Goal: Information Seeking & Learning: Learn about a topic

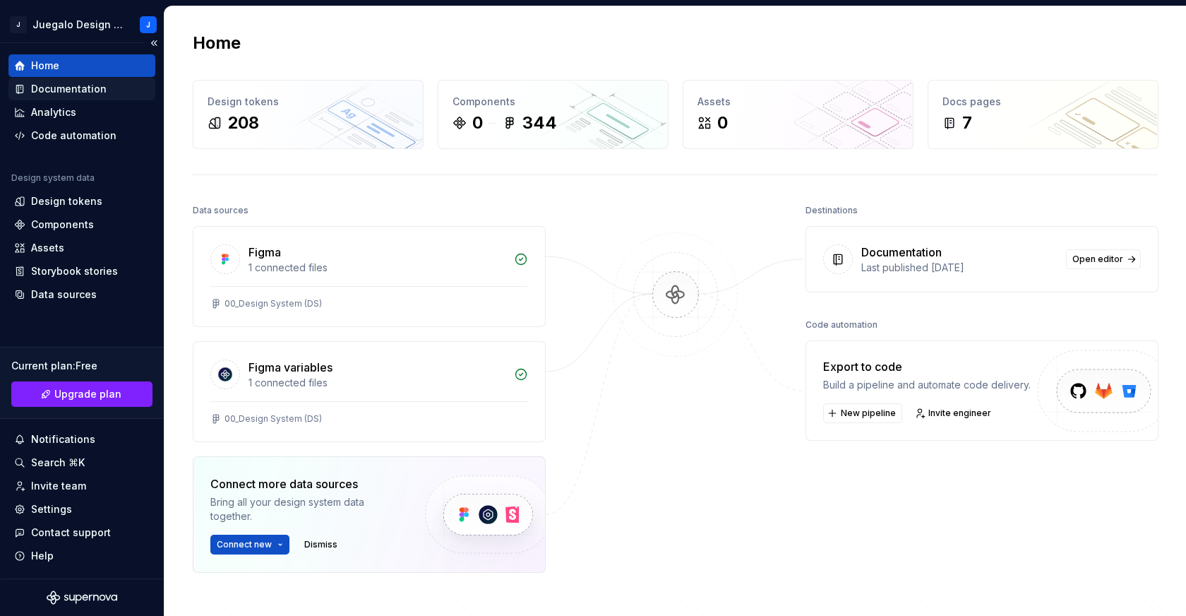
click at [78, 84] on div "Documentation" at bounding box center [69, 89] width 76 height 14
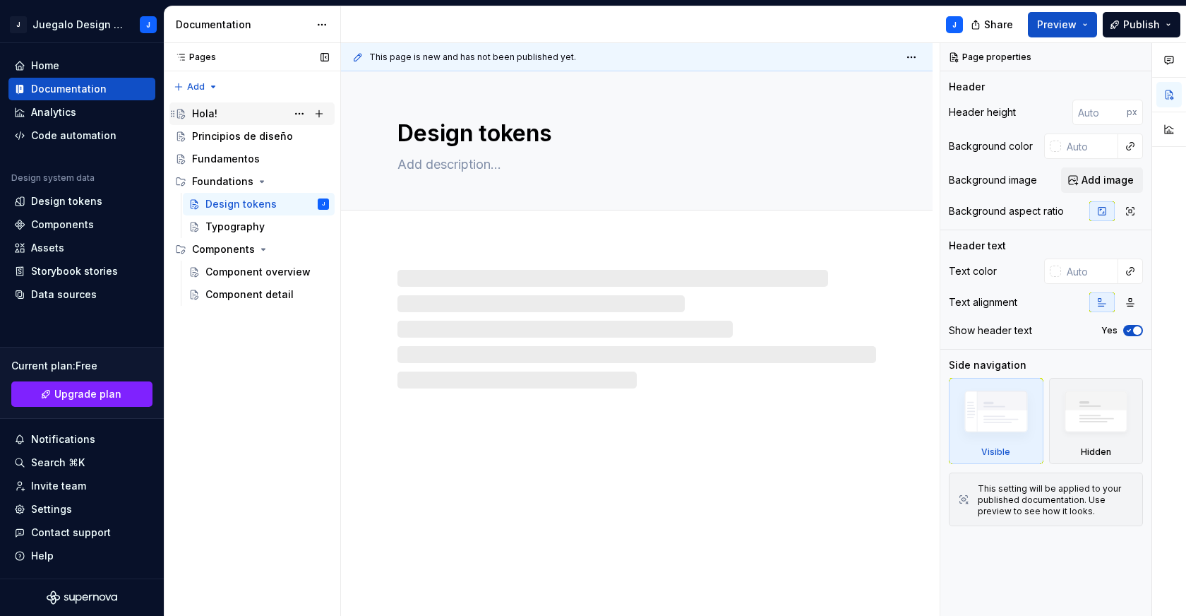
click at [224, 114] on div "Hola!" at bounding box center [260, 114] width 137 height 20
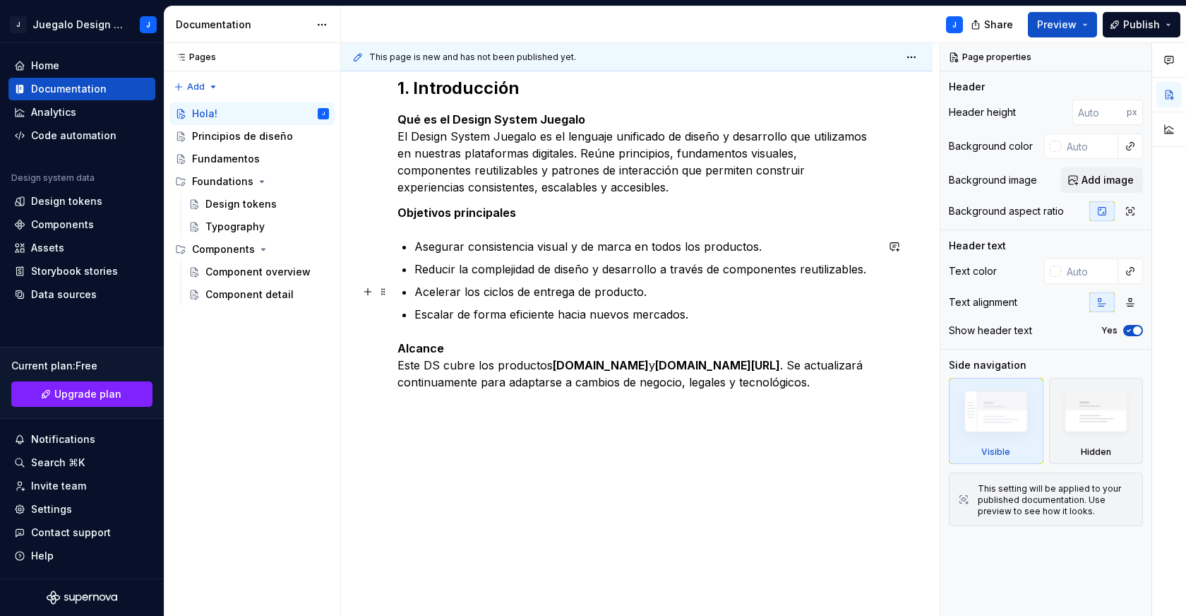
scroll to position [216, 0]
click at [244, 136] on div "Principios de diseño" at bounding box center [239, 136] width 95 height 14
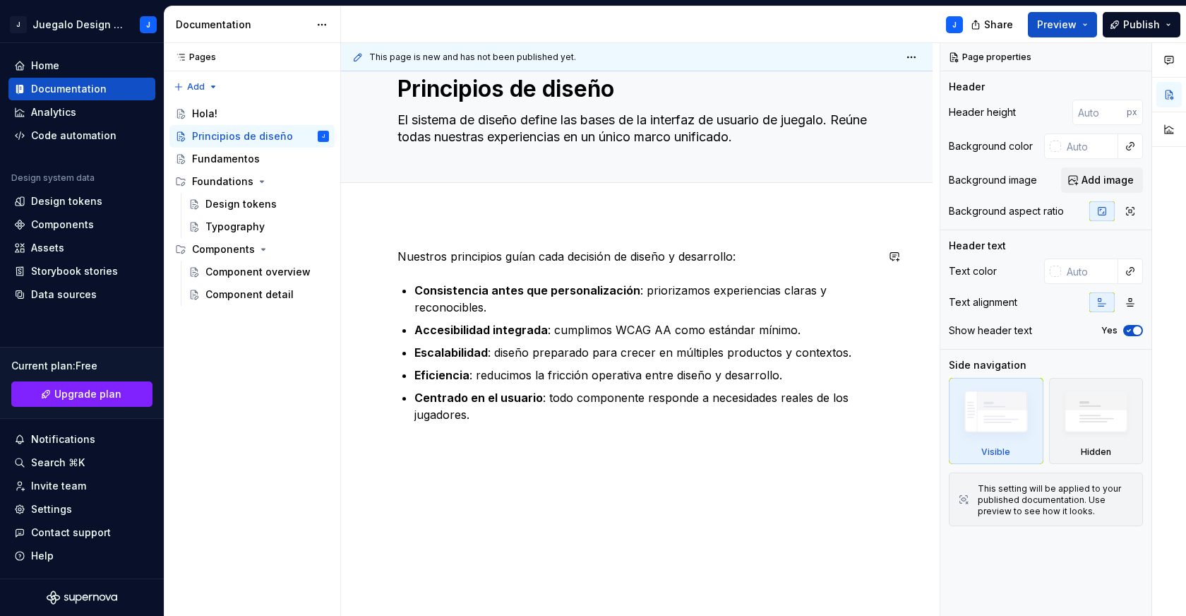
scroll to position [52, 0]
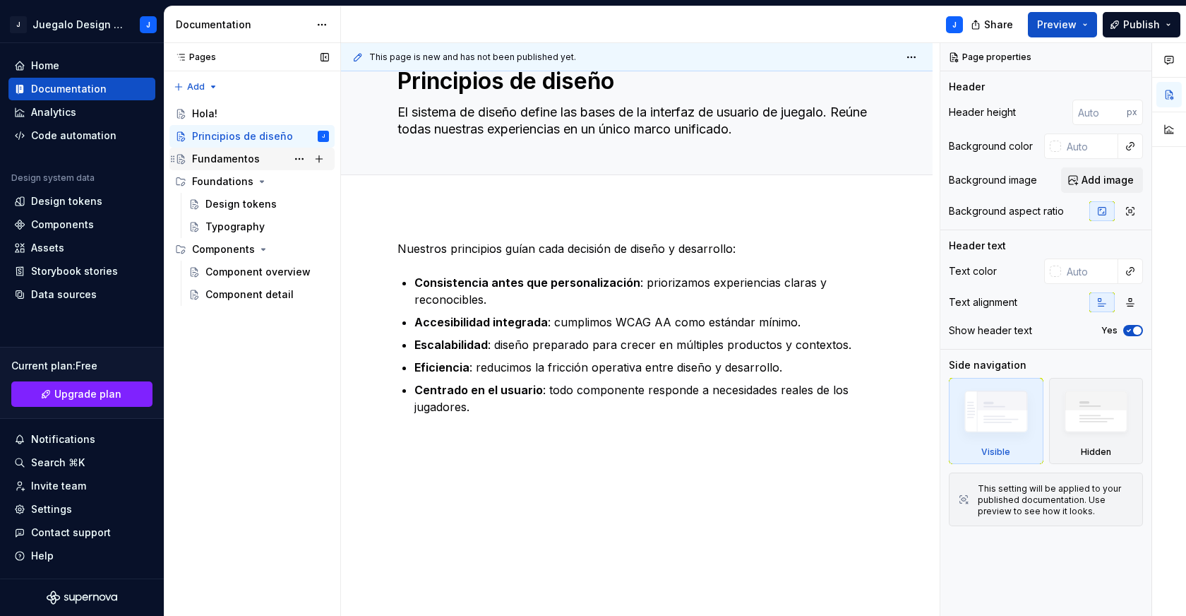
click at [216, 160] on div "Fundamentos" at bounding box center [226, 159] width 68 height 14
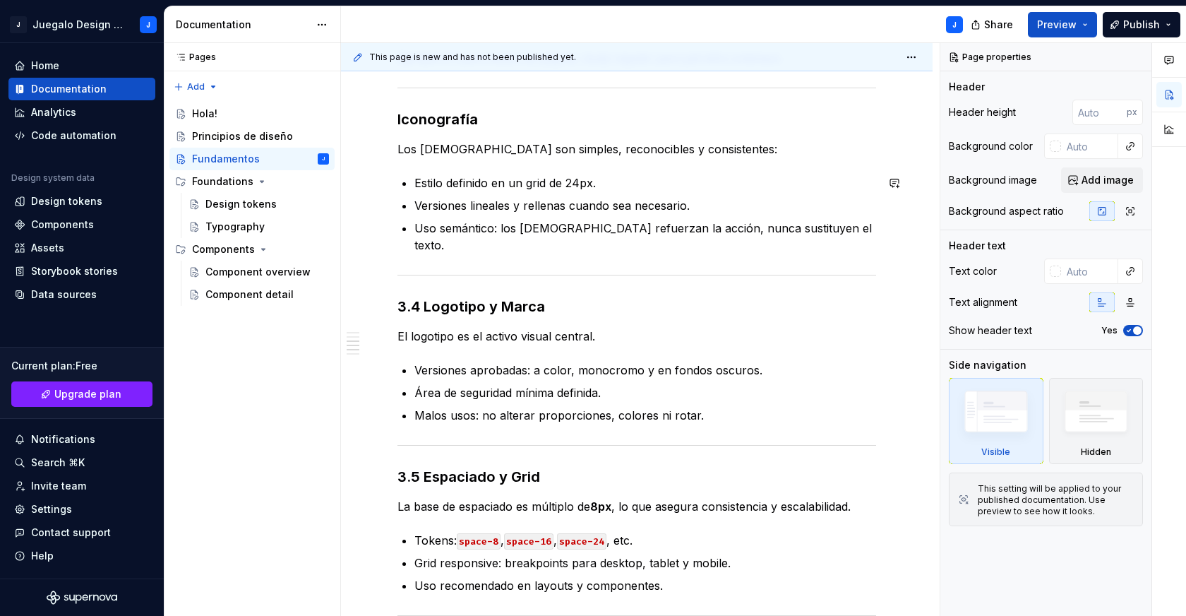
scroll to position [643, 0]
click at [422, 295] on h3 "3.4 Logotipo y Marca" at bounding box center [636, 305] width 479 height 20
type textarea "*"
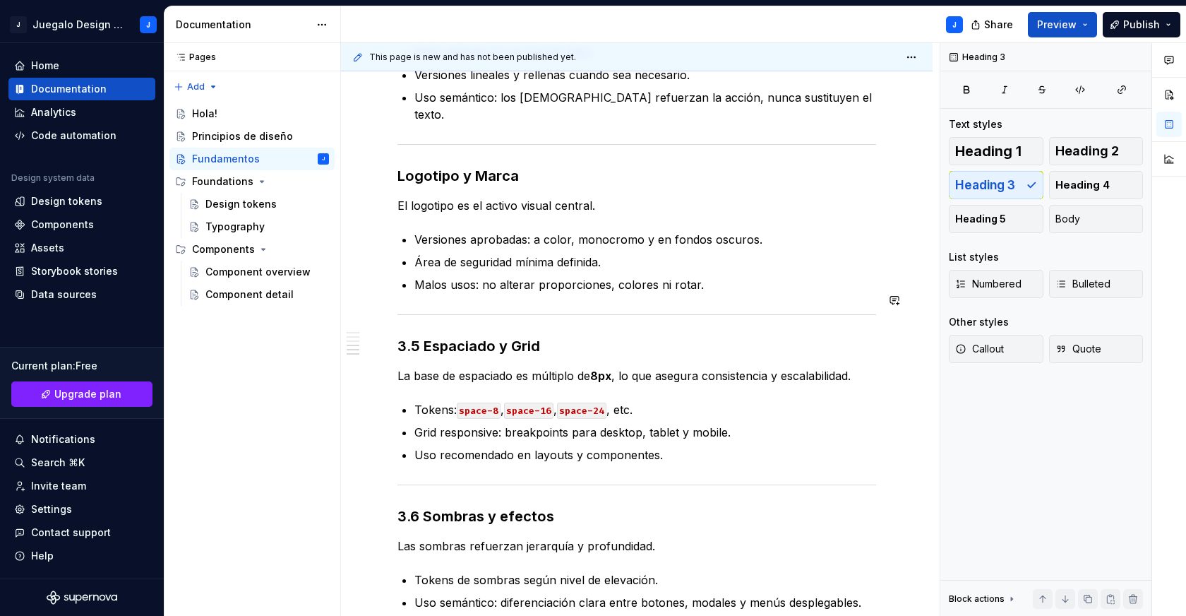
scroll to position [793, 0]
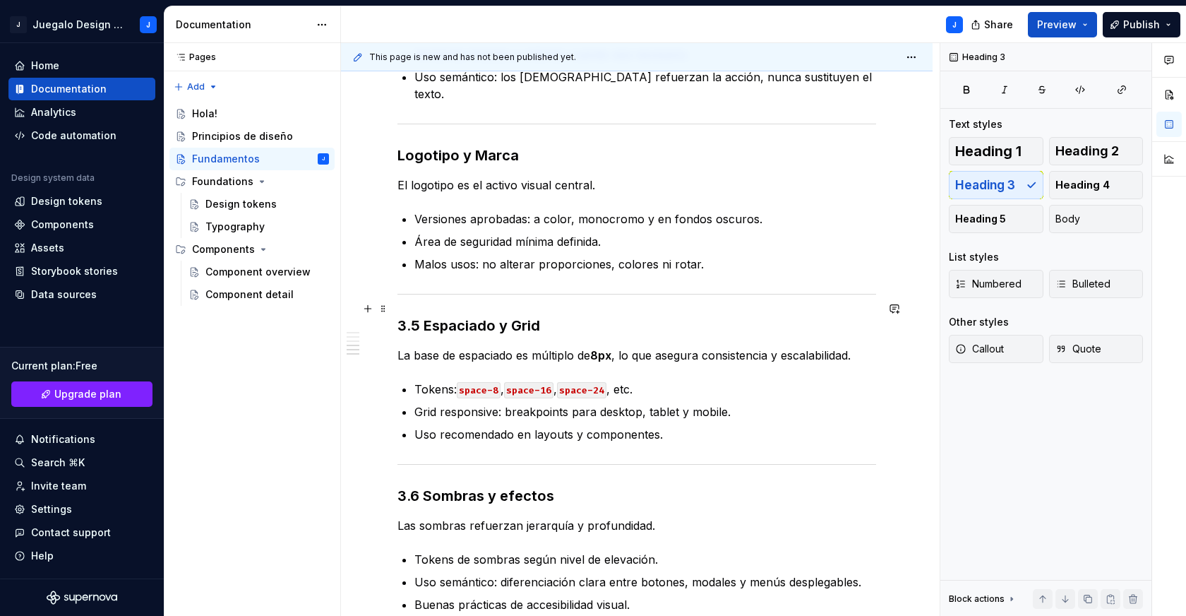
click at [423, 316] on h3 "3.5 Espaciado y Grid" at bounding box center [636, 326] width 479 height 20
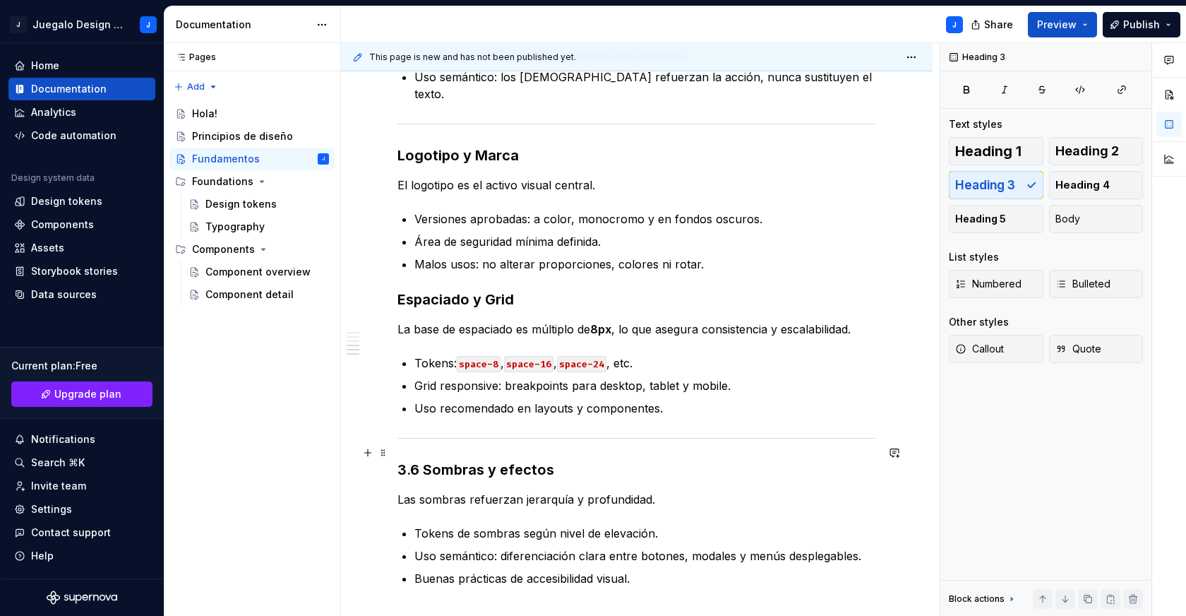
click at [426, 460] on h3 "3.6 Sombras y efectos" at bounding box center [636, 470] width 479 height 20
click at [558, 438] on hr at bounding box center [636, 438] width 479 height 1
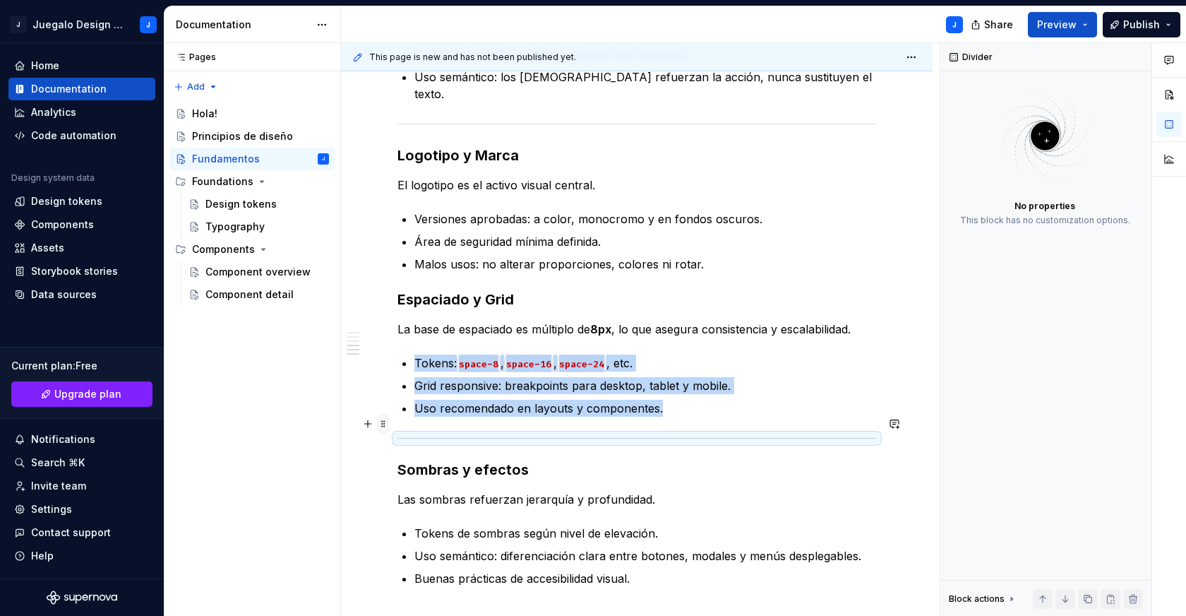
click at [383, 421] on span at bounding box center [383, 424] width 11 height 20
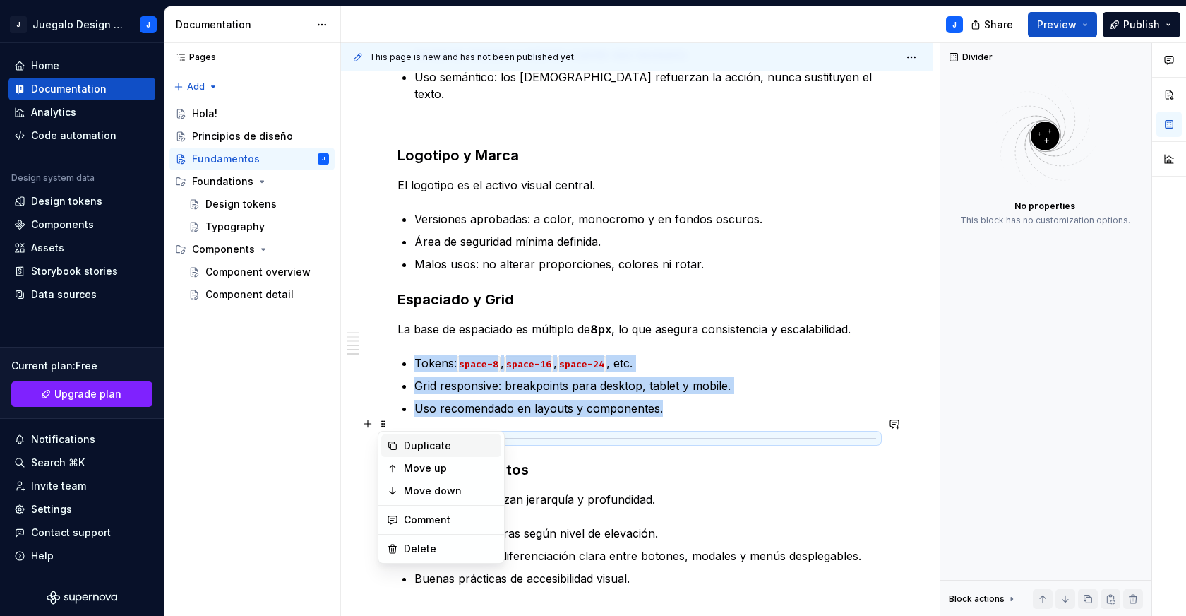
click at [429, 441] on div "Duplicate" at bounding box center [450, 445] width 92 height 14
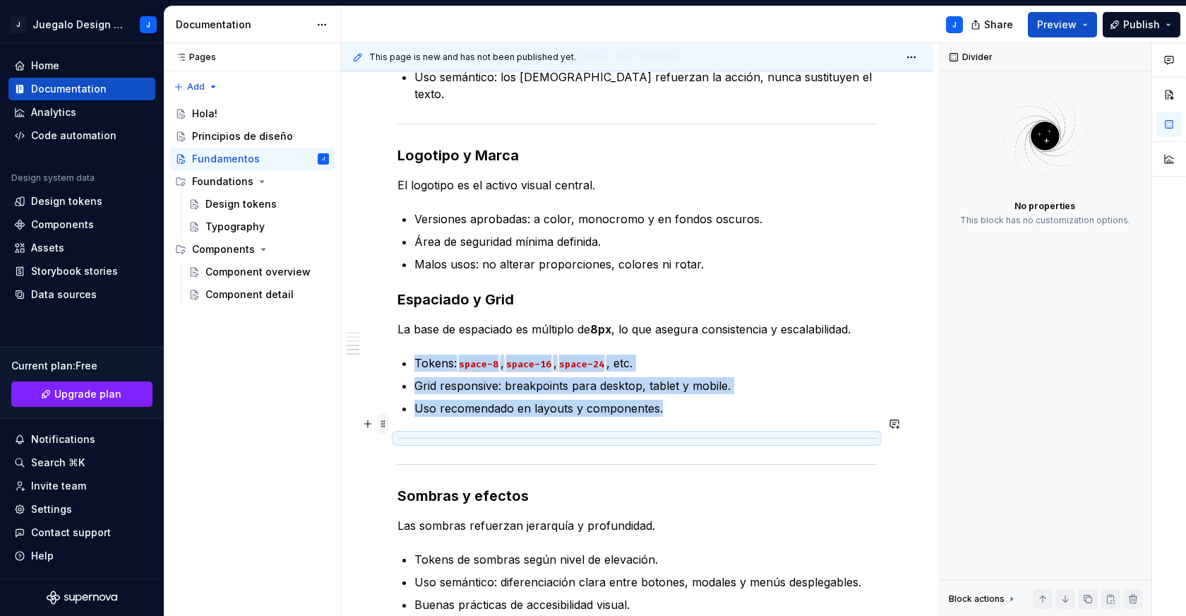
click at [384, 426] on span at bounding box center [383, 424] width 11 height 20
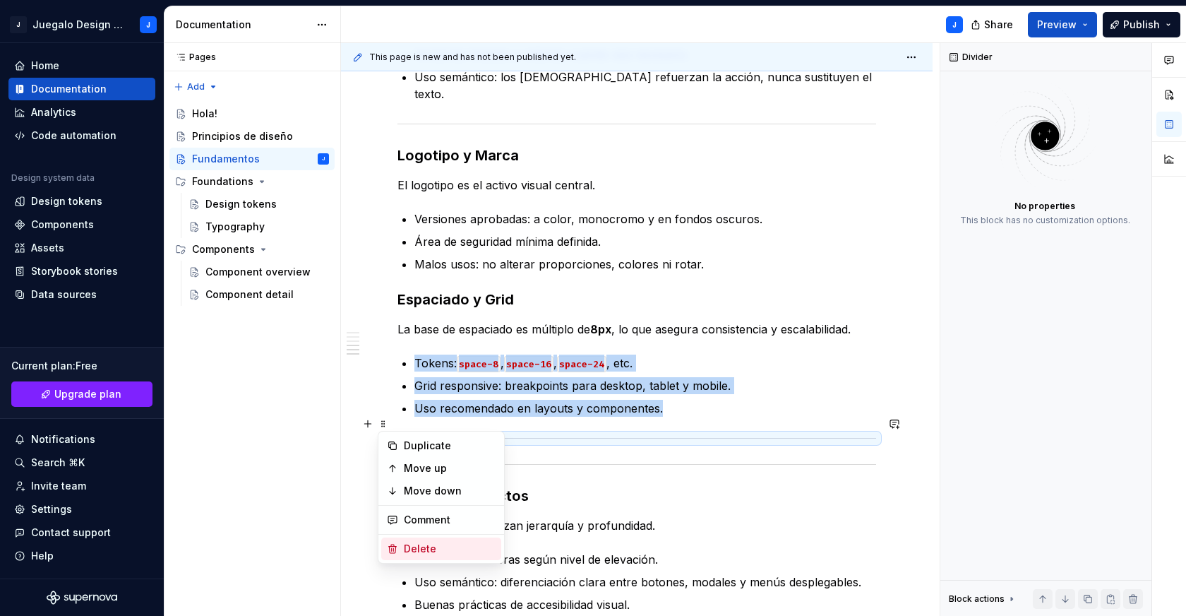
click at [410, 548] on div "Delete" at bounding box center [450, 548] width 92 height 14
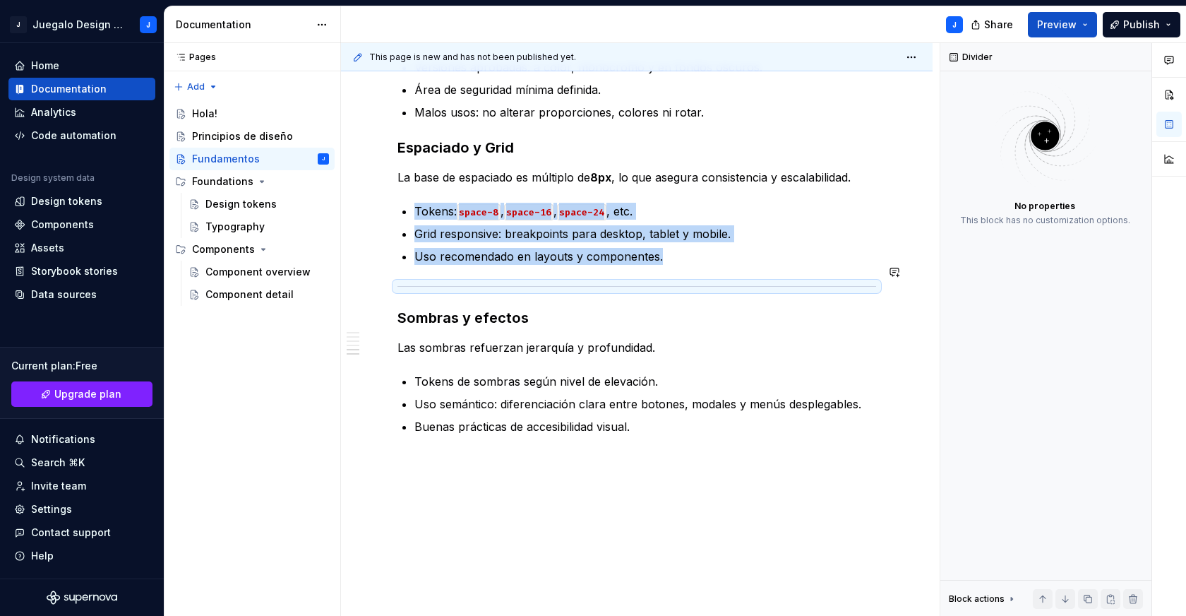
scroll to position [947, 0]
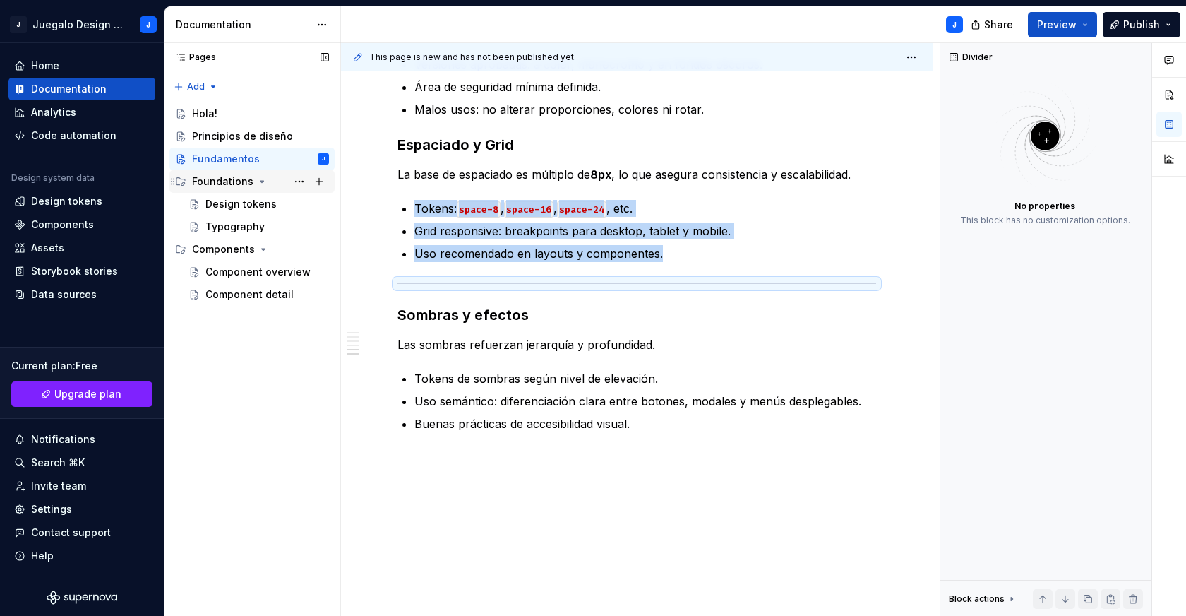
click at [224, 175] on div "Foundations" at bounding box center [222, 181] width 61 height 14
click at [233, 206] on div "Design tokens" at bounding box center [240, 204] width 71 height 14
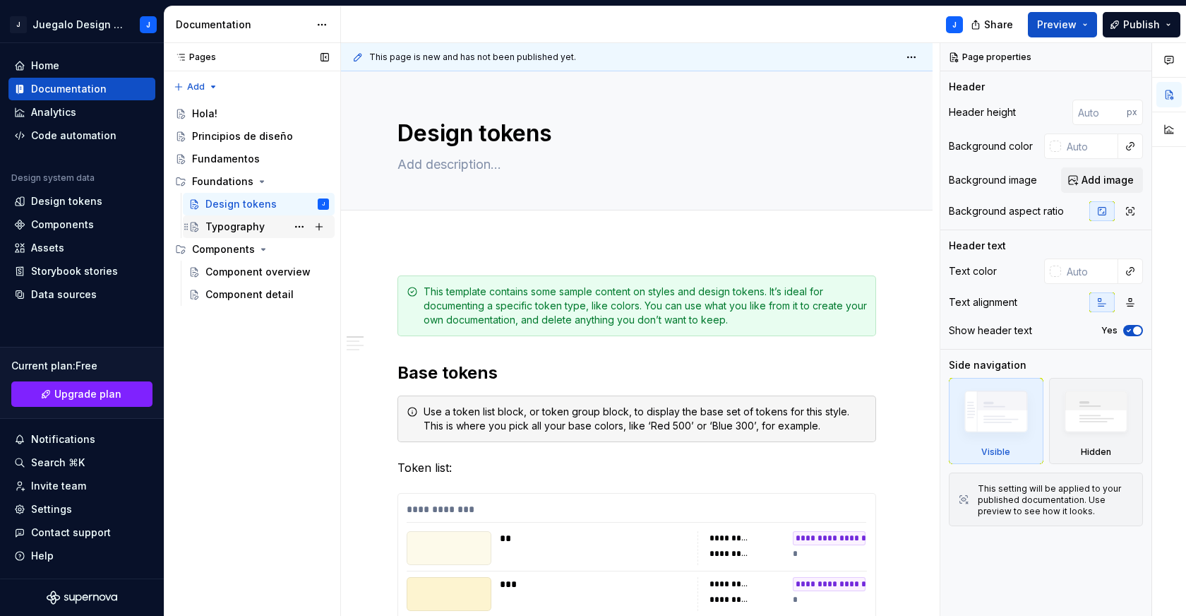
click at [230, 227] on div "Typography" at bounding box center [234, 227] width 59 height 14
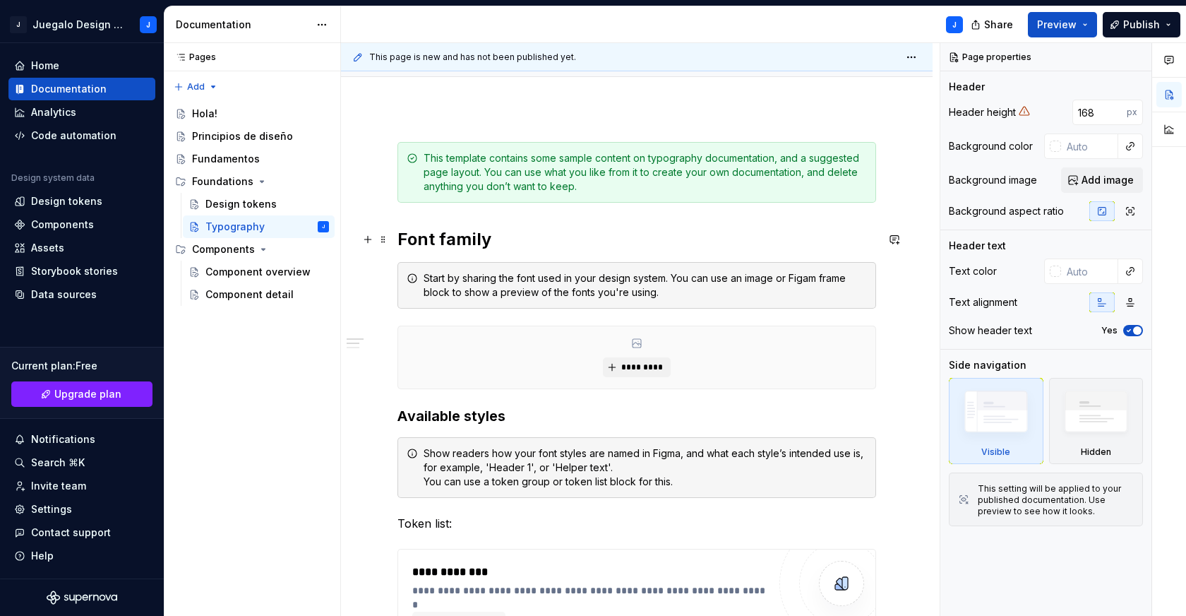
scroll to position [176, 0]
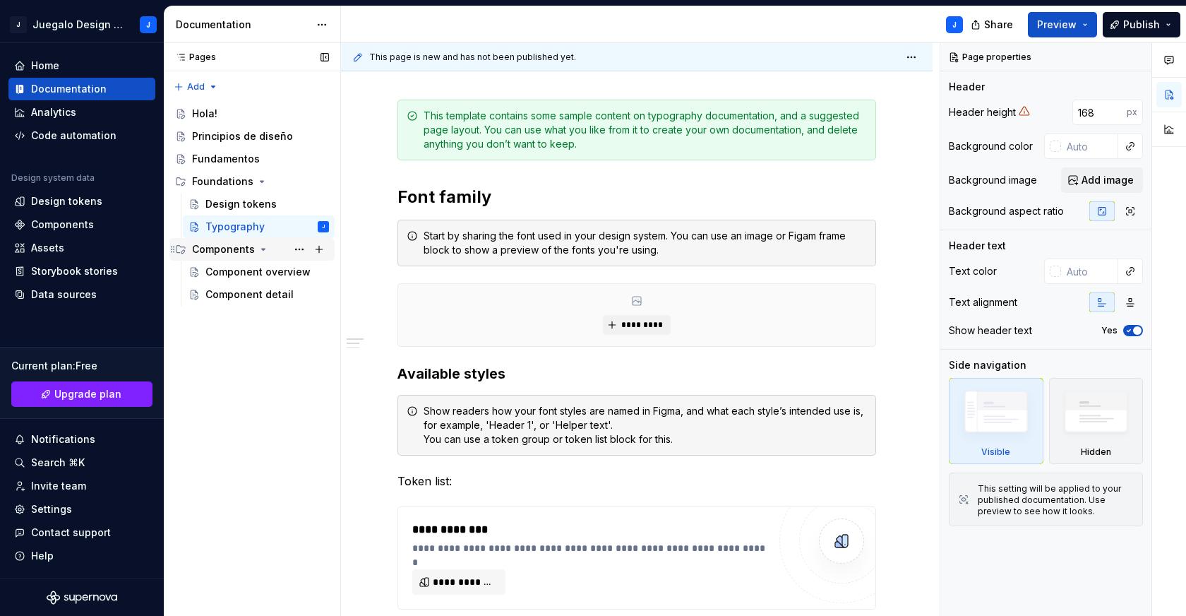
click at [218, 253] on div "Components" at bounding box center [223, 249] width 63 height 14
click at [234, 276] on div "Component overview" at bounding box center [245, 272] width 81 height 14
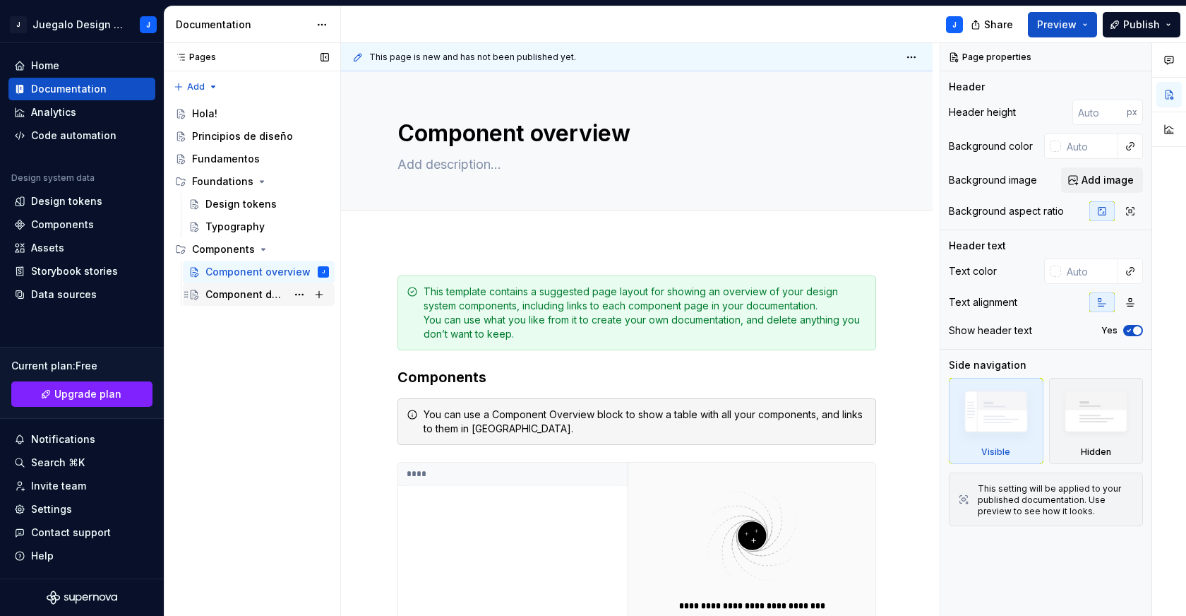
click at [237, 296] on div "Component detail" at bounding box center [245, 294] width 81 height 14
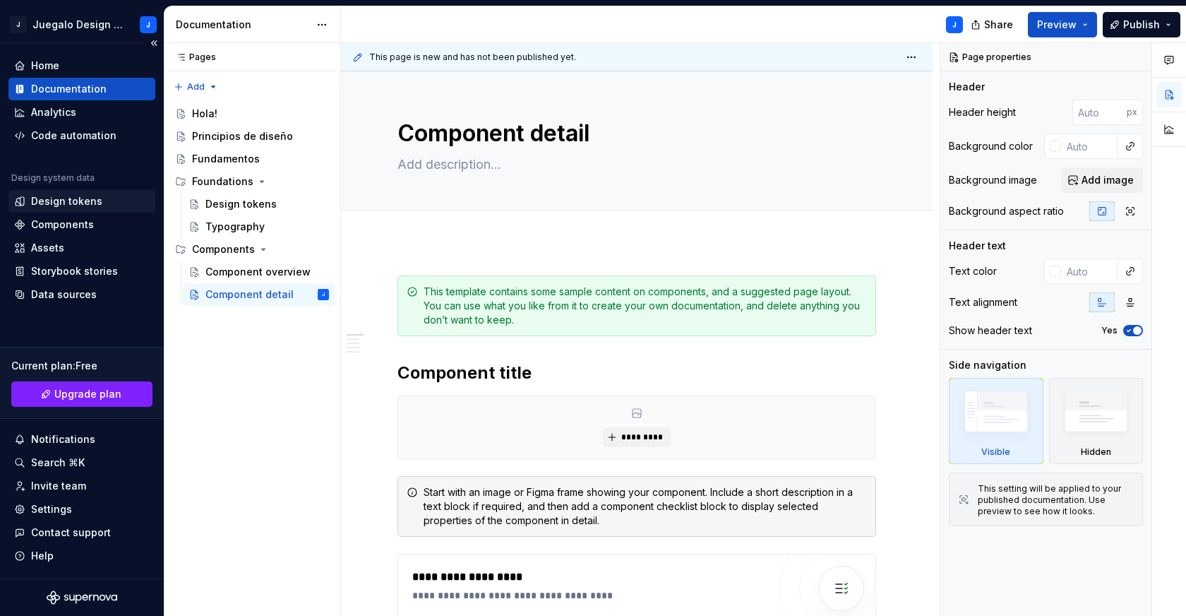
click at [72, 198] on div "Design tokens" at bounding box center [66, 201] width 71 height 14
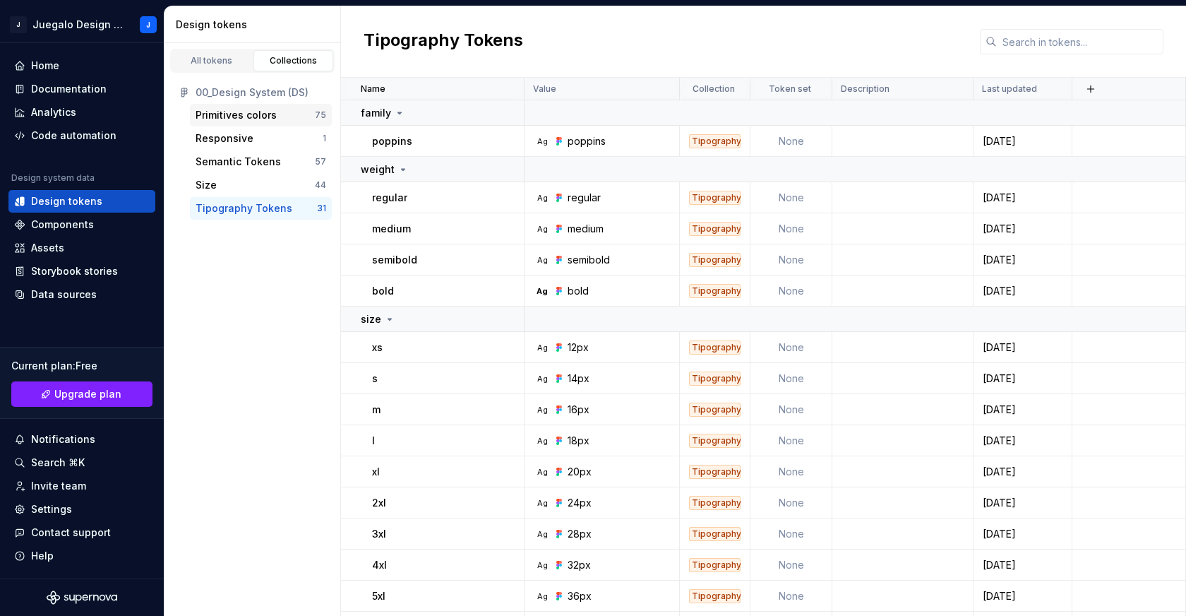
click at [234, 115] on div "Primitives colors" at bounding box center [236, 115] width 81 height 14
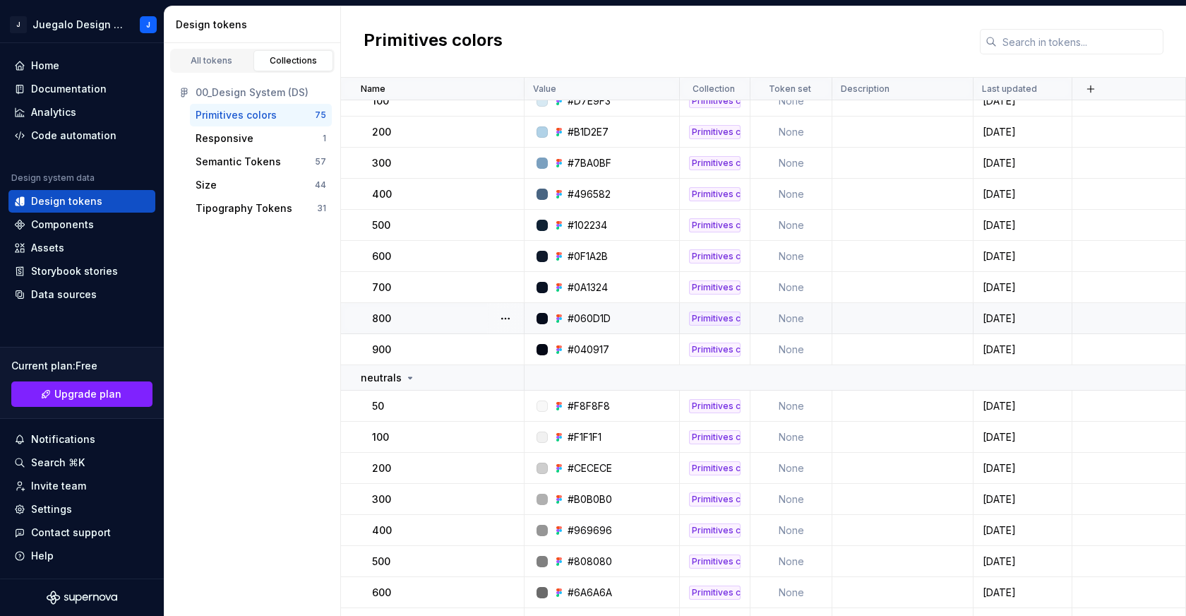
scroll to position [409, 0]
click at [593, 467] on div "#CECECE" at bounding box center [590, 467] width 44 height 14
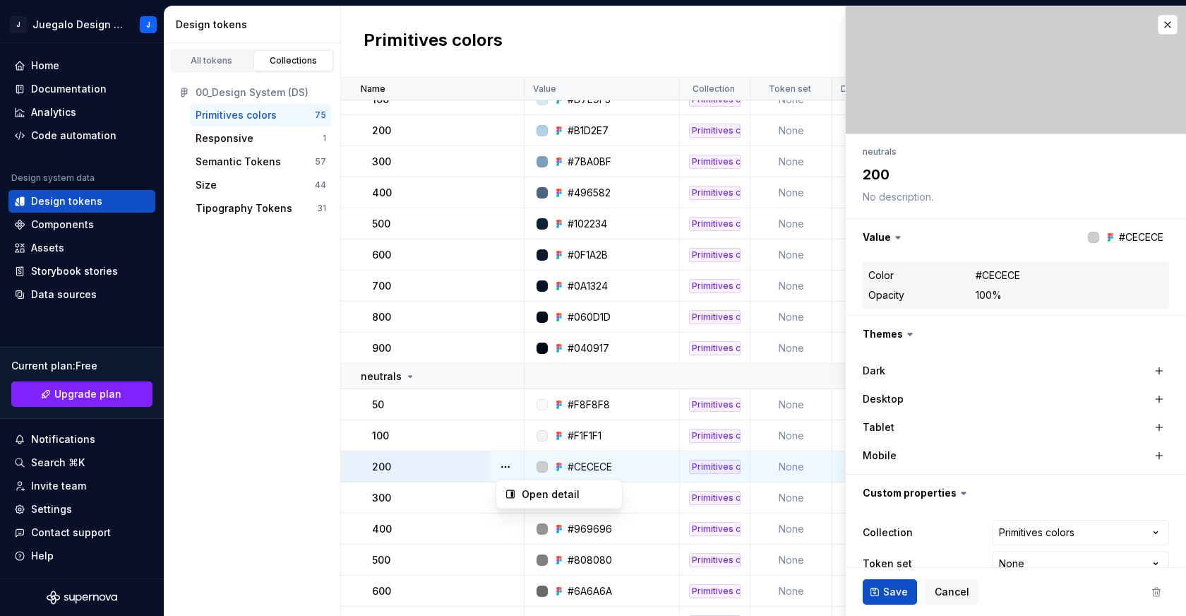
type textarea "*"
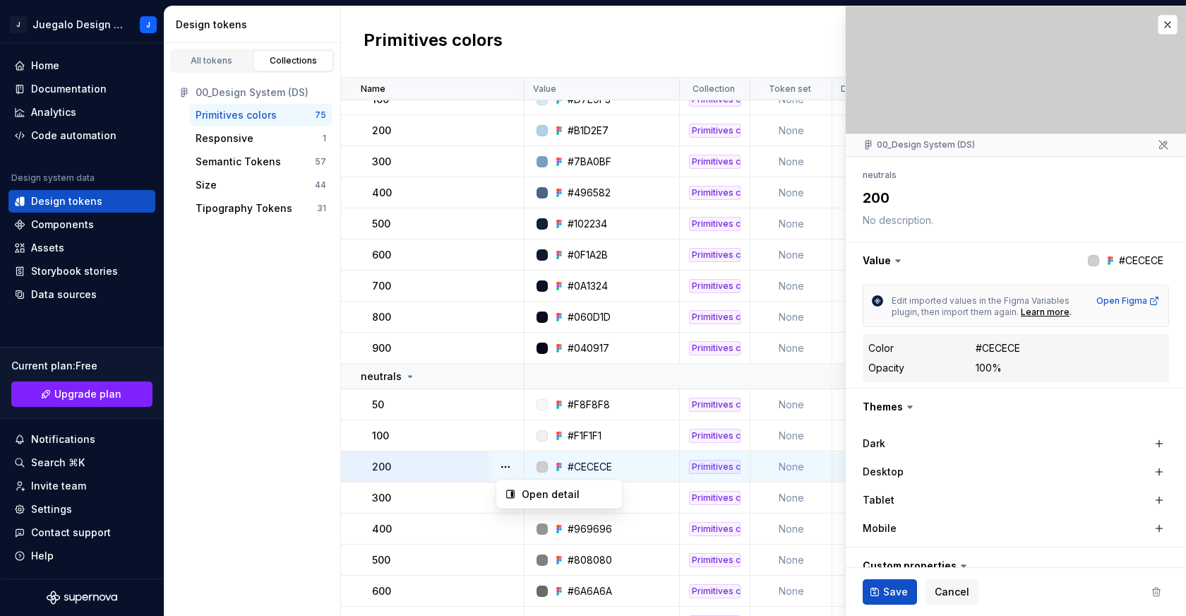
click at [1161, 22] on html "J Juegalo Design System J Home Documentation Analytics Code automation Design s…" at bounding box center [593, 308] width 1186 height 616
click at [1158, 28] on button "button" at bounding box center [1168, 25] width 20 height 20
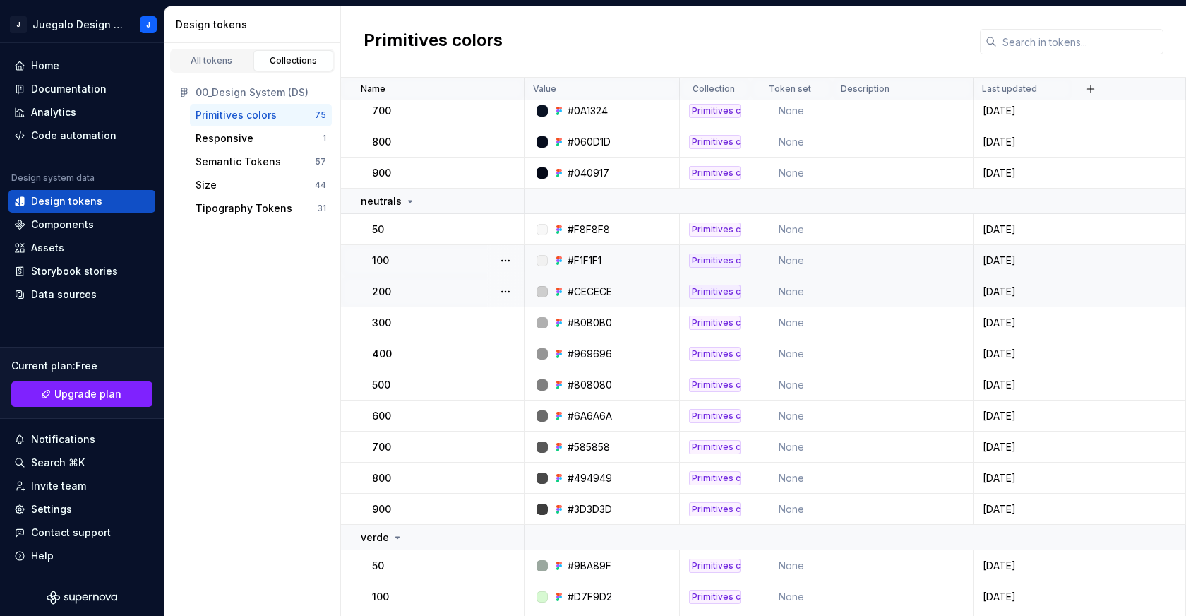
scroll to position [355, 0]
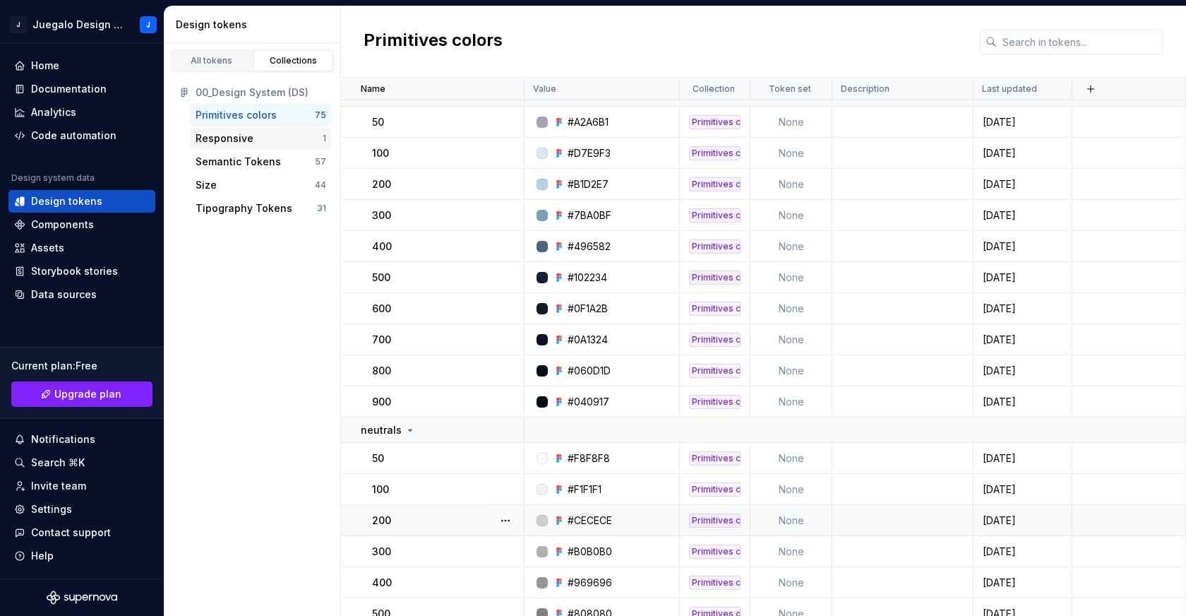
click at [253, 140] on div "Responsive" at bounding box center [259, 138] width 127 height 14
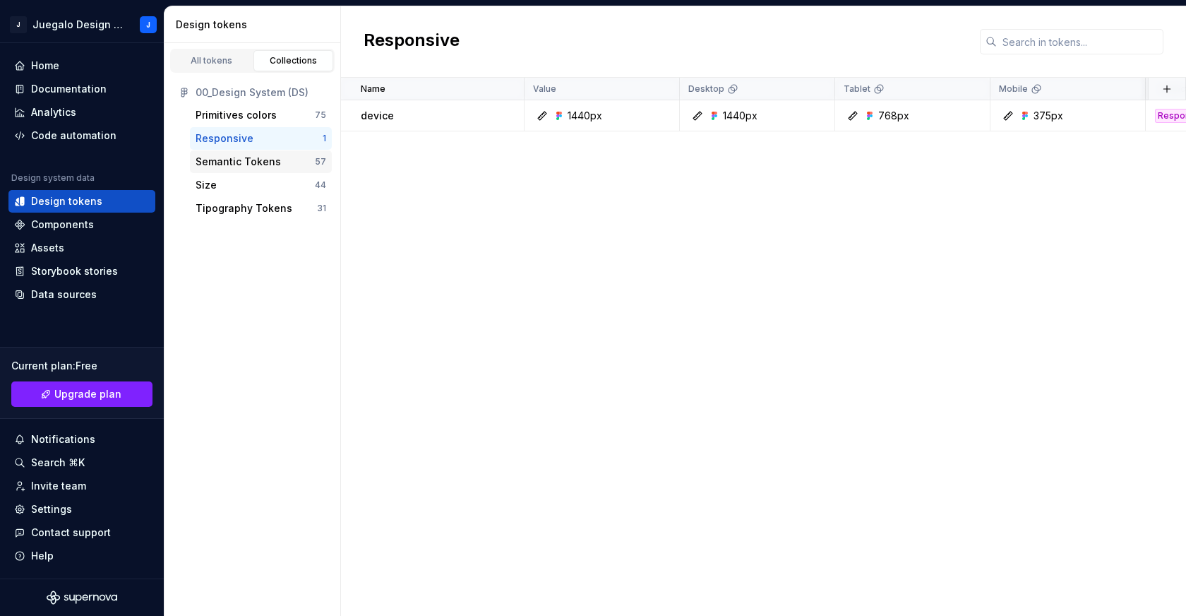
click at [248, 157] on div "Semantic Tokens" at bounding box center [238, 162] width 85 height 14
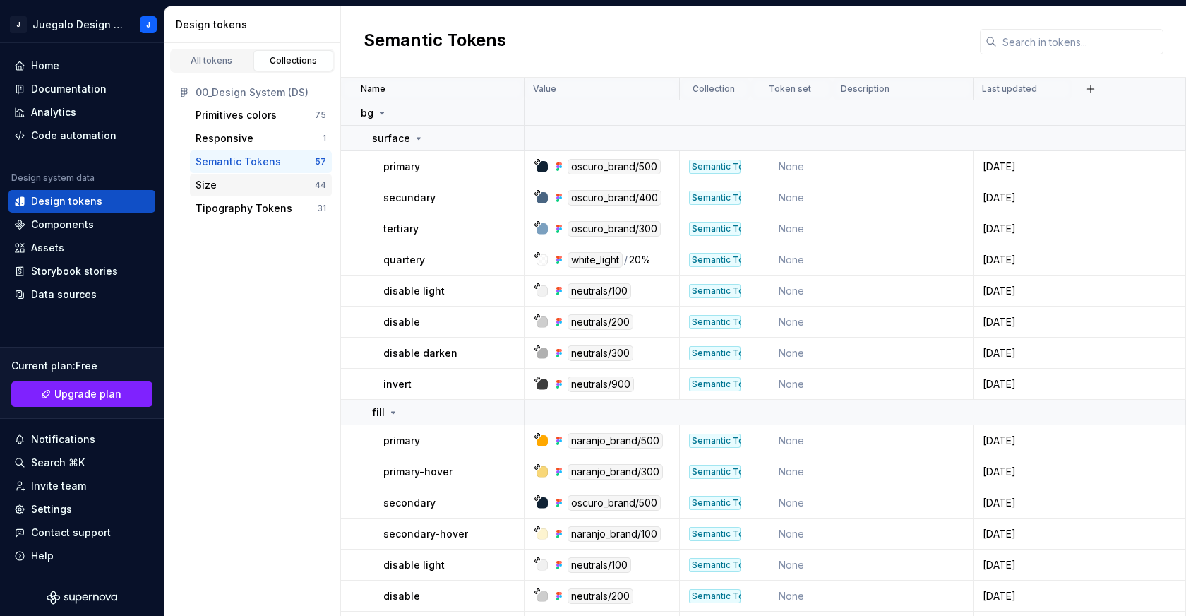
click at [237, 187] on div "Size" at bounding box center [255, 185] width 119 height 14
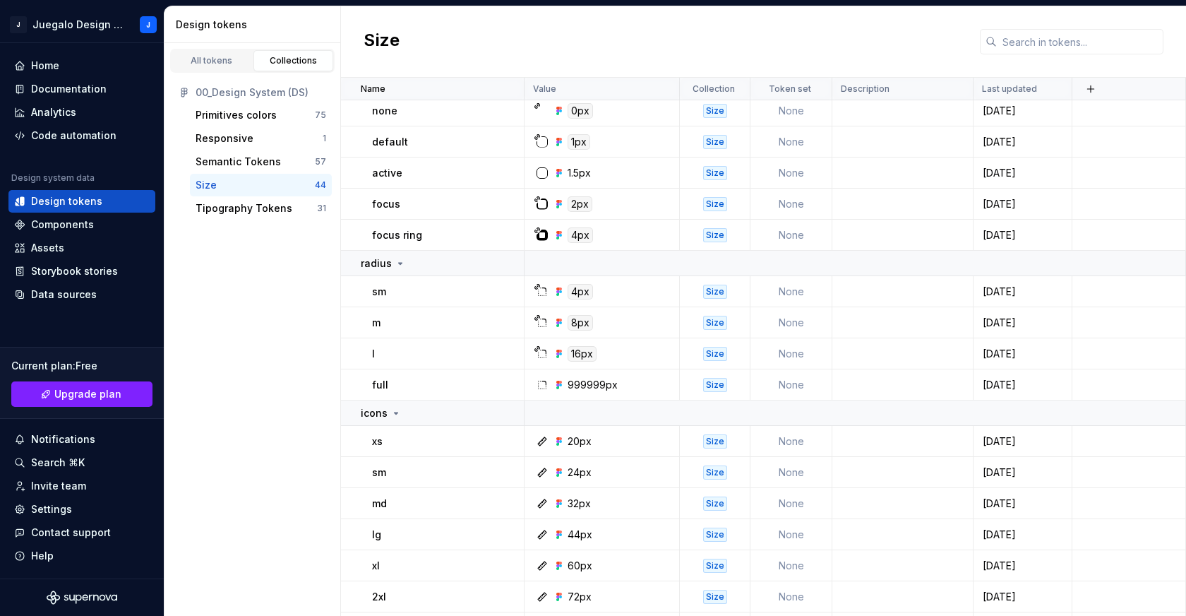
scroll to position [953, 0]
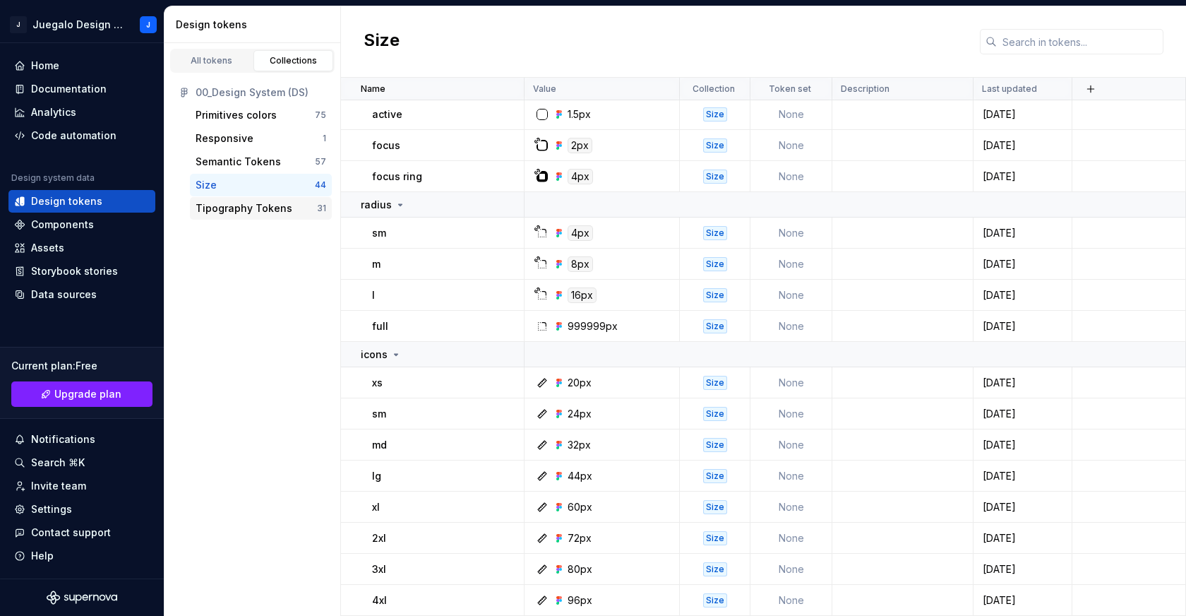
click at [254, 208] on div "Tipography Tokens" at bounding box center [244, 208] width 97 height 14
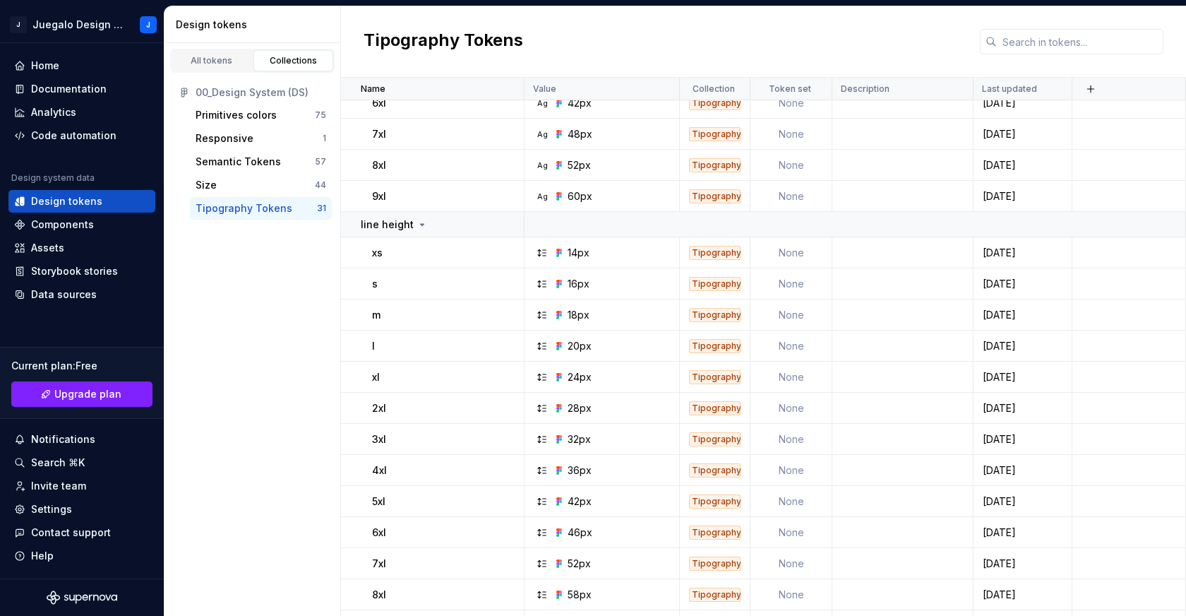
scroll to position [549, 0]
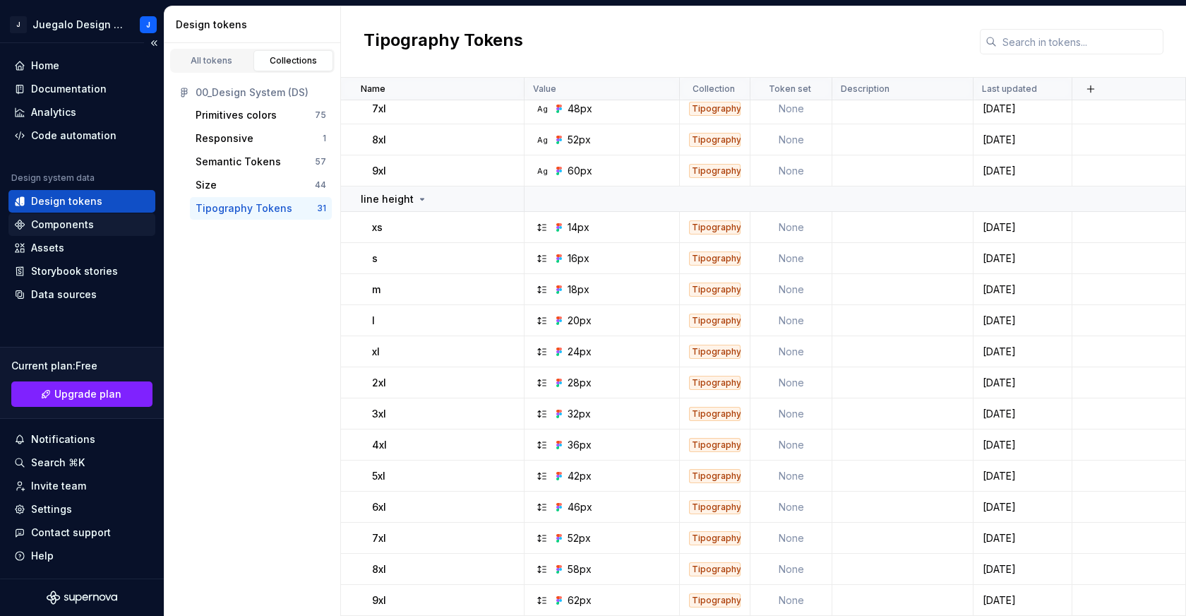
click at [64, 225] on div "Components" at bounding box center [62, 224] width 63 height 14
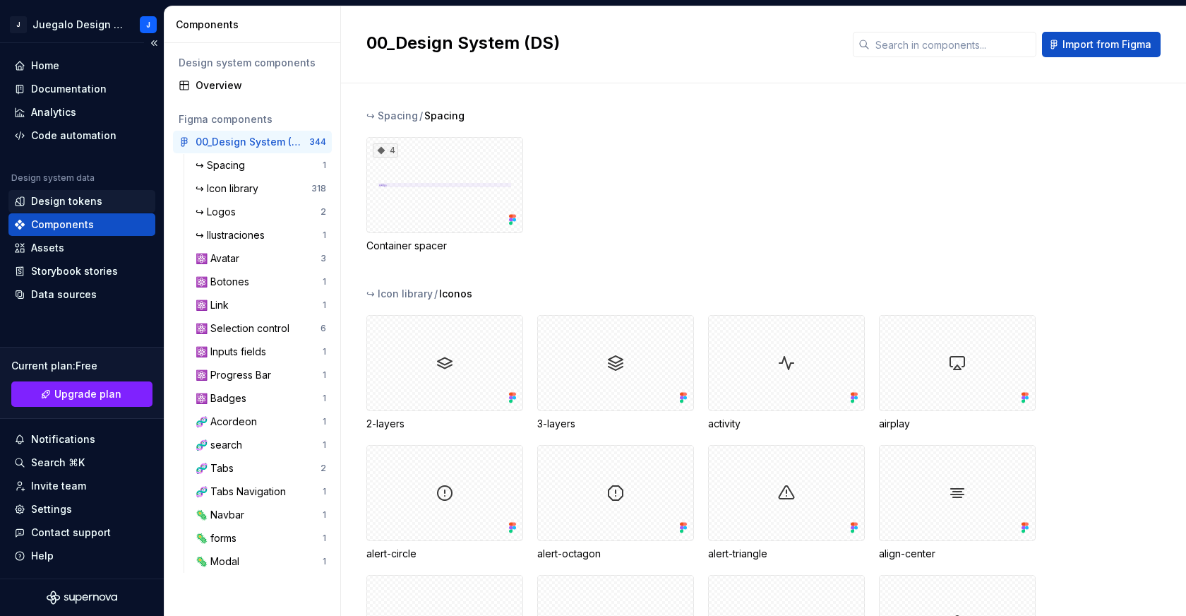
click at [66, 203] on div "Design tokens" at bounding box center [66, 201] width 71 height 14
